Goal: Information Seeking & Learning: Learn about a topic

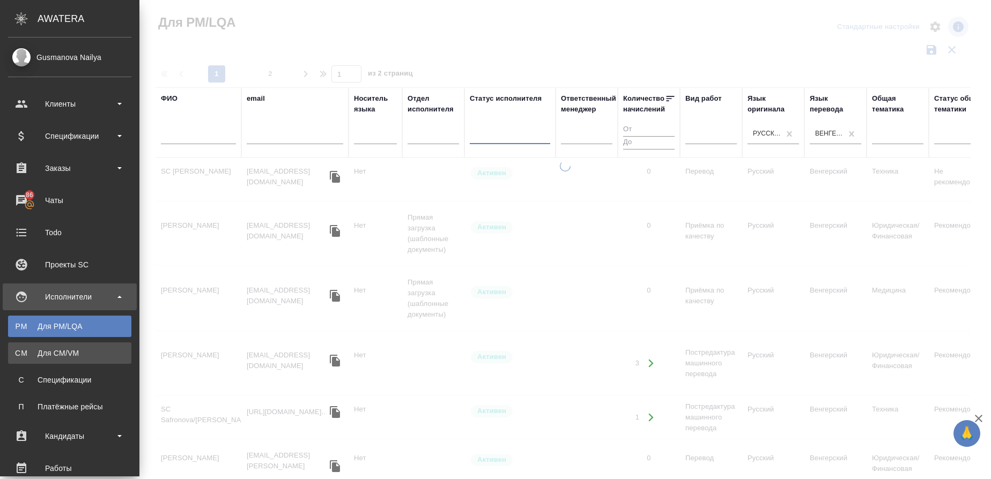
click at [31, 347] on link "CM Для CM/VM" at bounding box center [69, 353] width 123 height 21
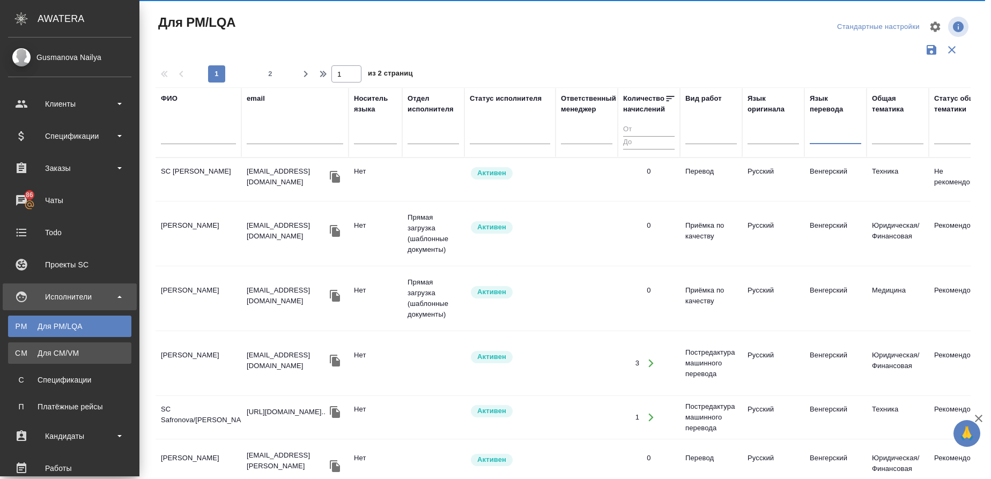
click at [28, 350] on div "Для CM/VM" at bounding box center [69, 353] width 113 height 11
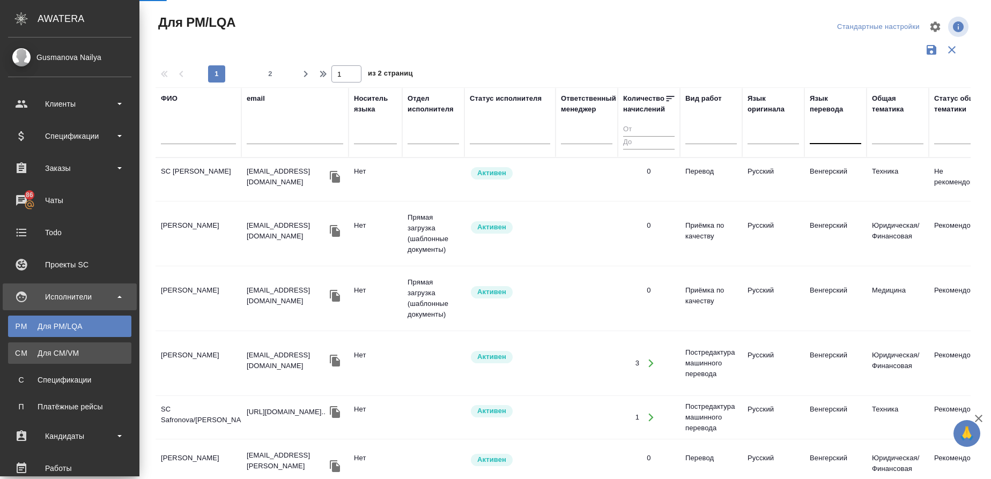
click at [64, 351] on div "Для CM/VM" at bounding box center [69, 353] width 113 height 11
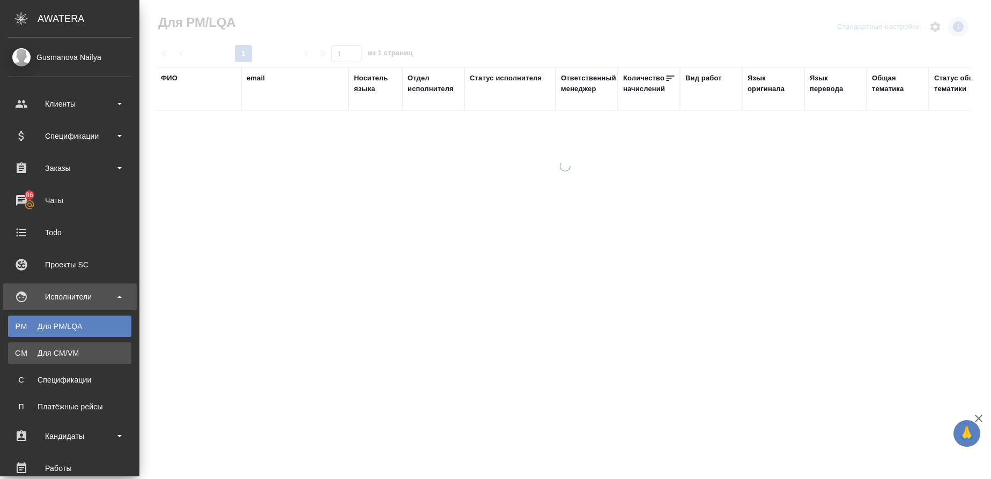
click at [35, 354] on div "Для CM/VM" at bounding box center [69, 353] width 113 height 11
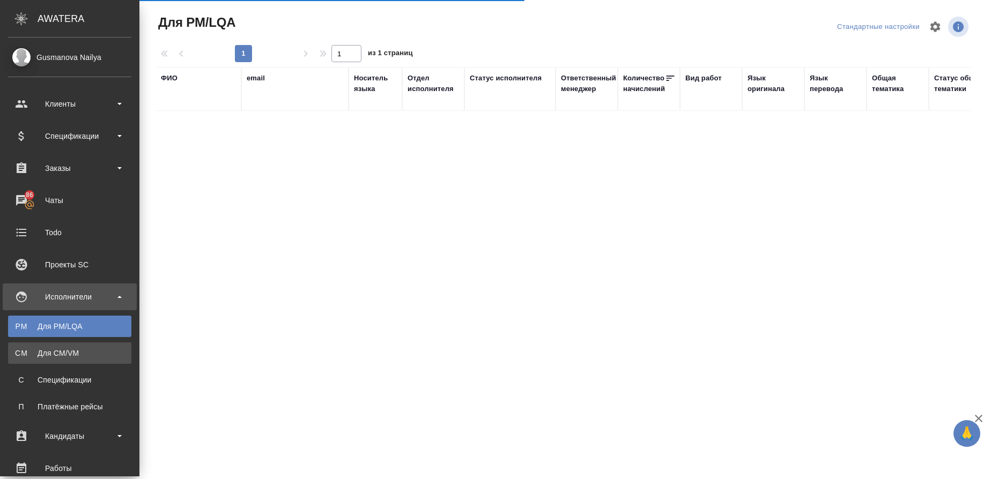
click at [31, 348] on div "Для CM/VM" at bounding box center [69, 353] width 113 height 11
